Goal: Transaction & Acquisition: Subscribe to service/newsletter

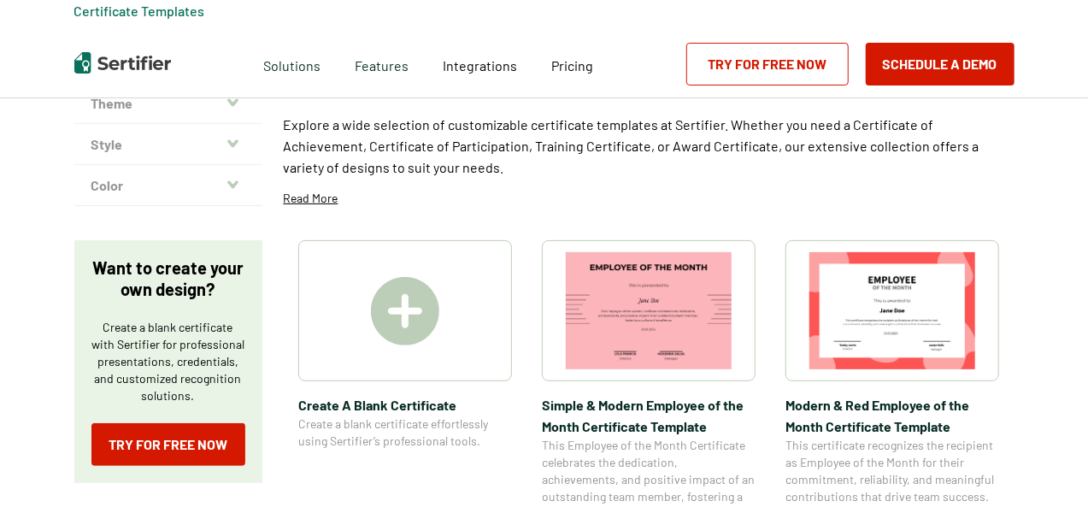
scroll to position [248, 0]
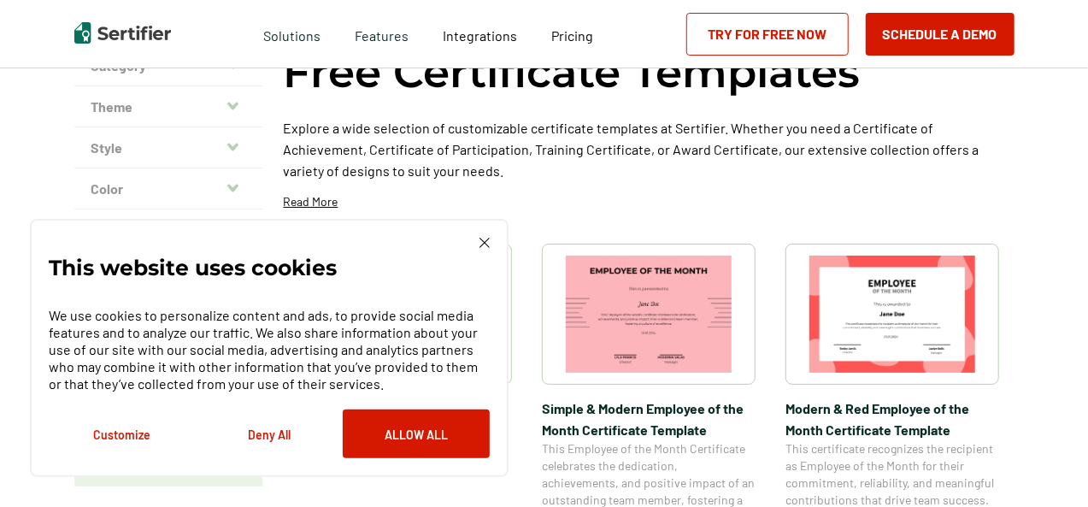
scroll to position [134, 0]
click at [484, 248] on img at bounding box center [485, 243] width 10 height 10
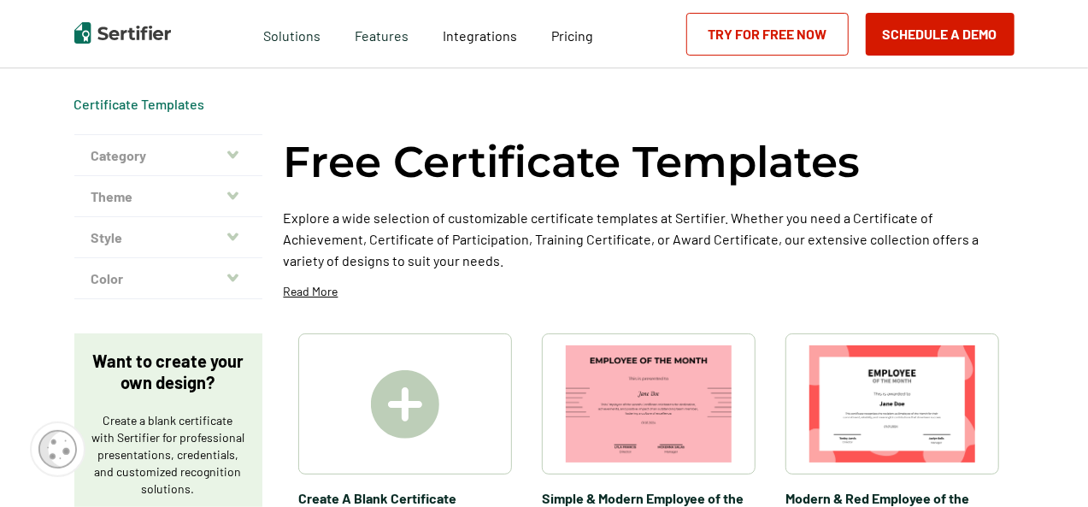
scroll to position [22, 0]
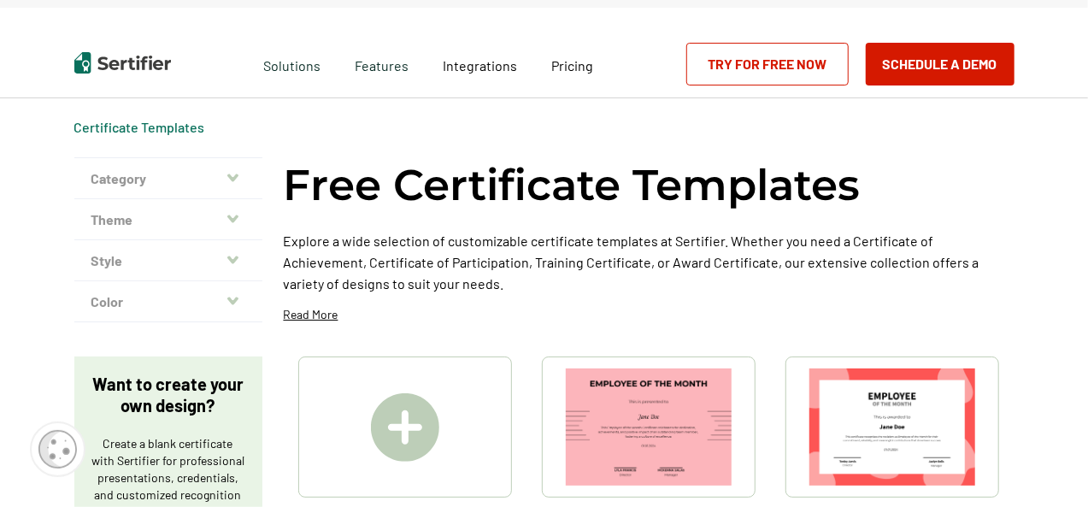
click at [124, 176] on button "Category" at bounding box center [168, 178] width 188 height 41
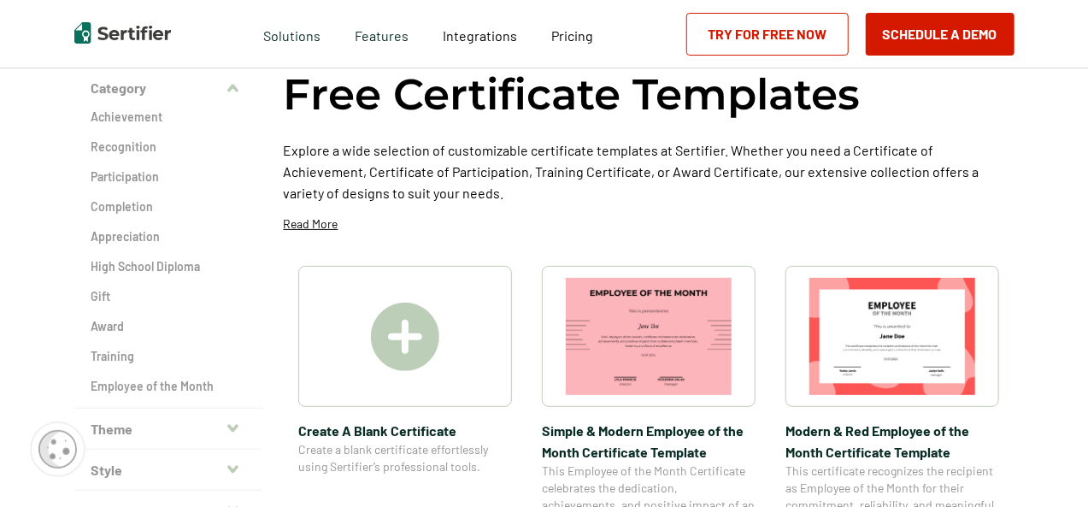
scroll to position [115, 0]
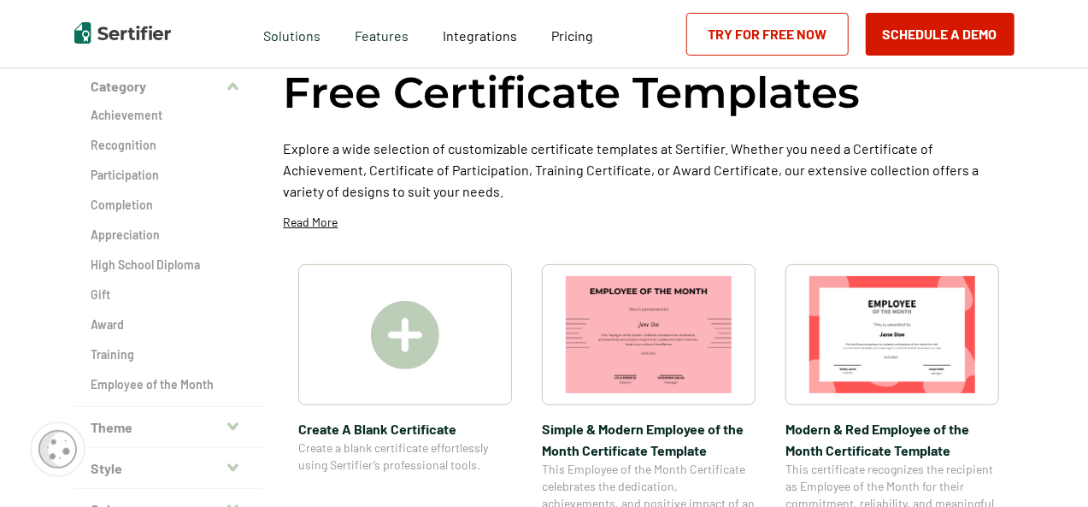
click at [400, 344] on img at bounding box center [405, 335] width 68 height 68
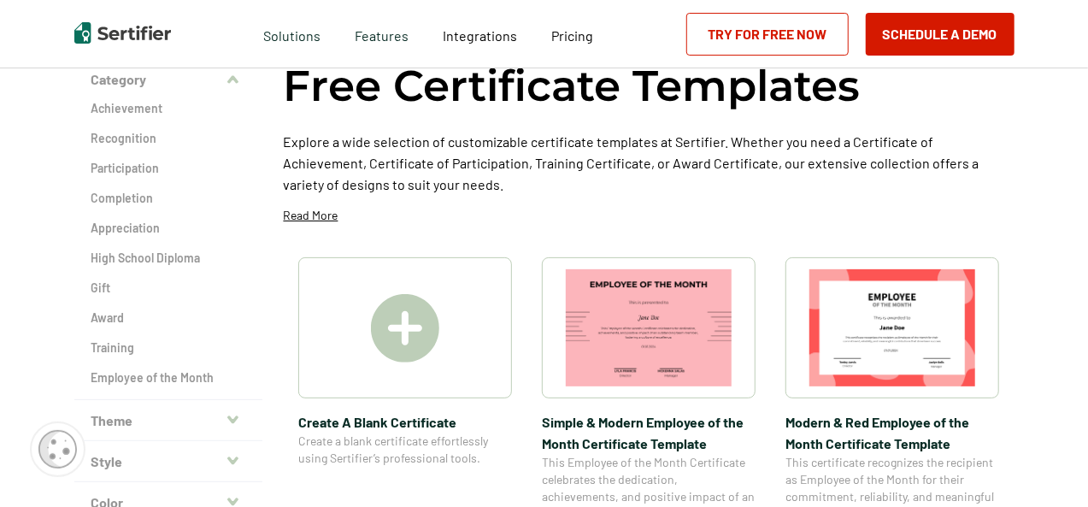
scroll to position [119, 0]
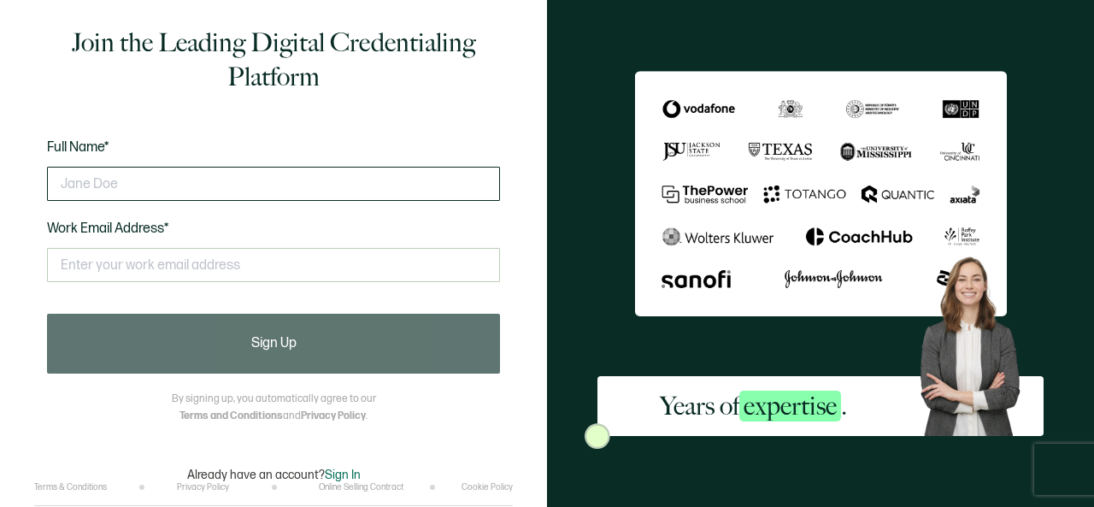
click at [98, 178] on input "text" at bounding box center [273, 184] width 453 height 34
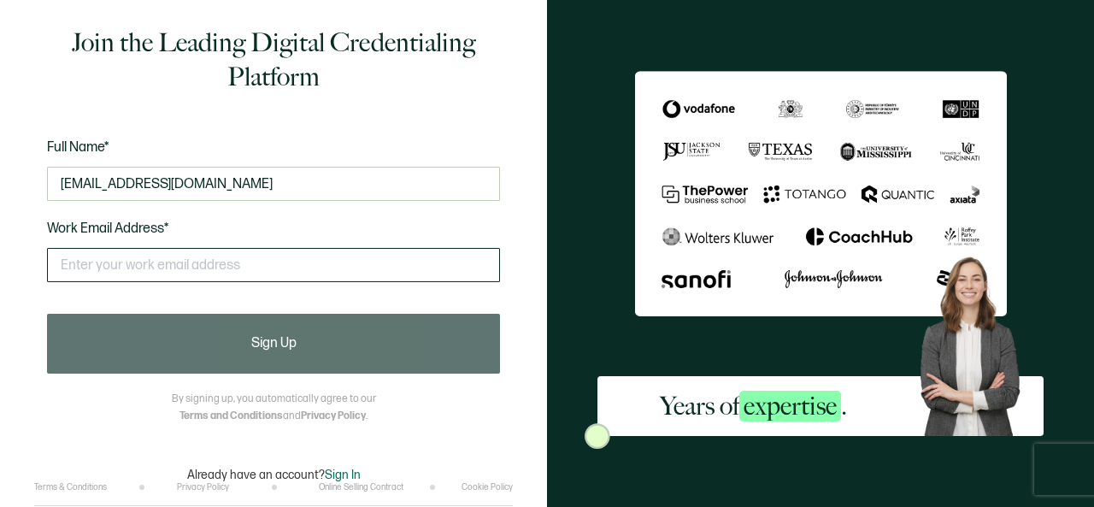
click at [311, 267] on input "text" at bounding box center [273, 265] width 453 height 34
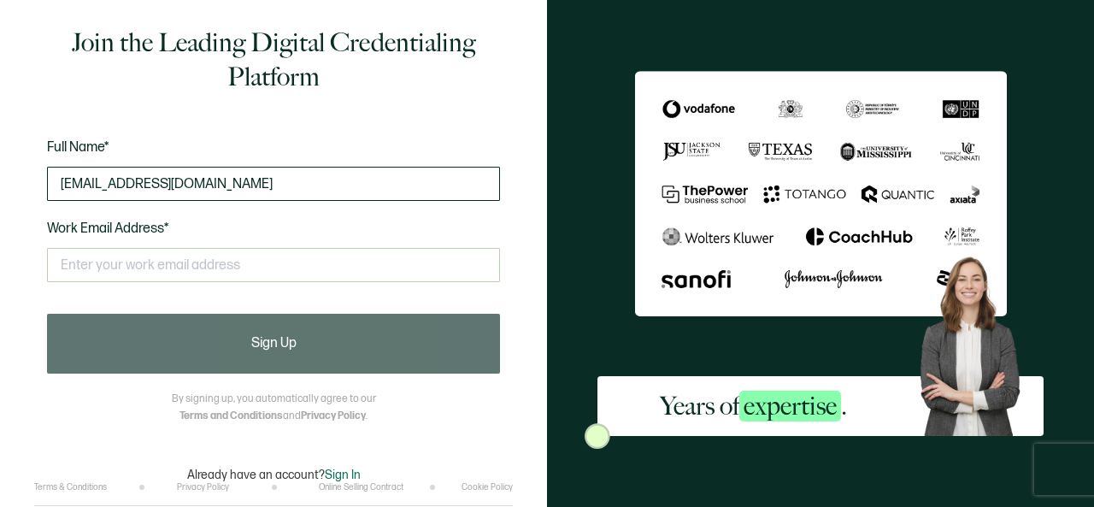
click at [274, 188] on input "[EMAIL_ADDRESS][DOMAIN_NAME]" at bounding box center [273, 184] width 453 height 34
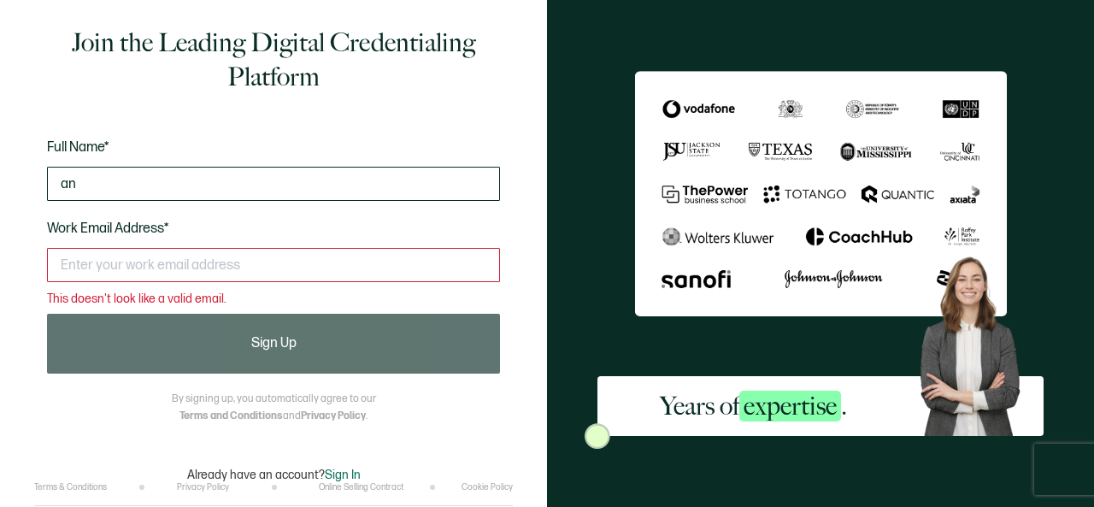
type input "a"
click at [70, 188] on input "[PERSON_NAME]" at bounding box center [273, 184] width 453 height 34
click at [100, 182] on input "[PERSON_NAME]" at bounding box center [273, 184] width 453 height 34
type input "a"
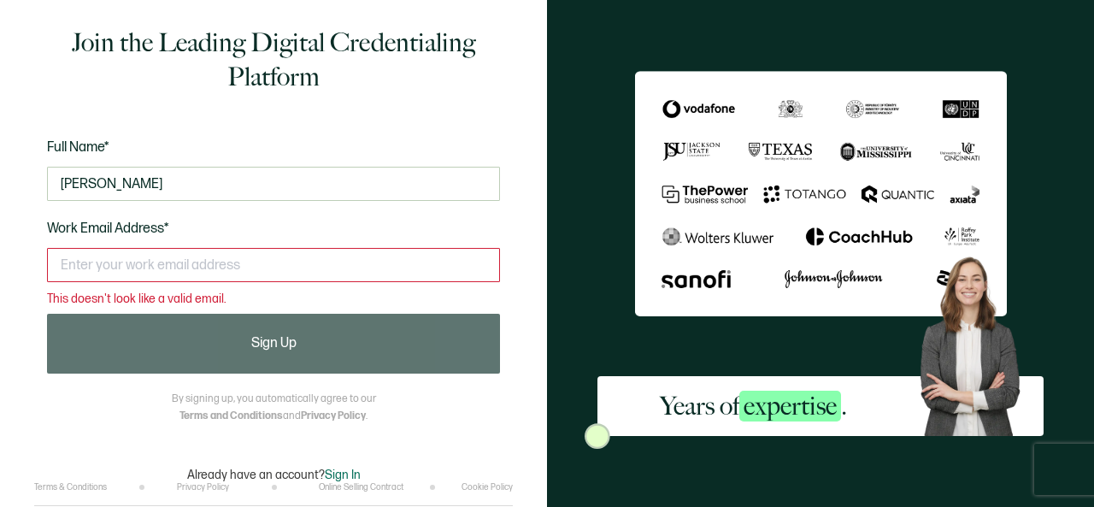
click at [280, 258] on input "text" at bounding box center [273, 265] width 453 height 34
type input "[PERSON_NAME]"
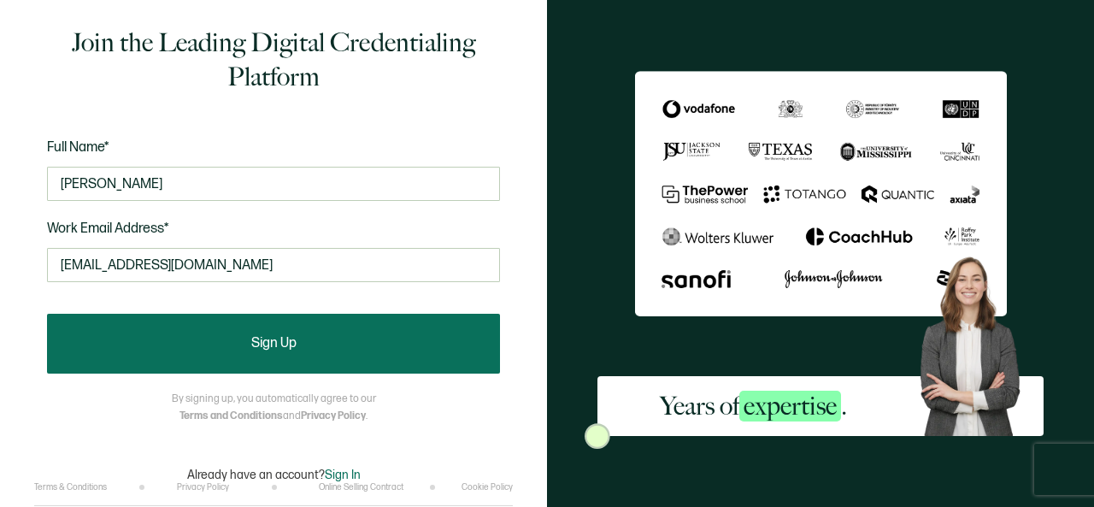
type input "[EMAIL_ADDRESS][DOMAIN_NAME]"
click at [115, 330] on button "Sign Up" at bounding box center [273, 344] width 453 height 60
